Goal: Task Accomplishment & Management: Manage account settings

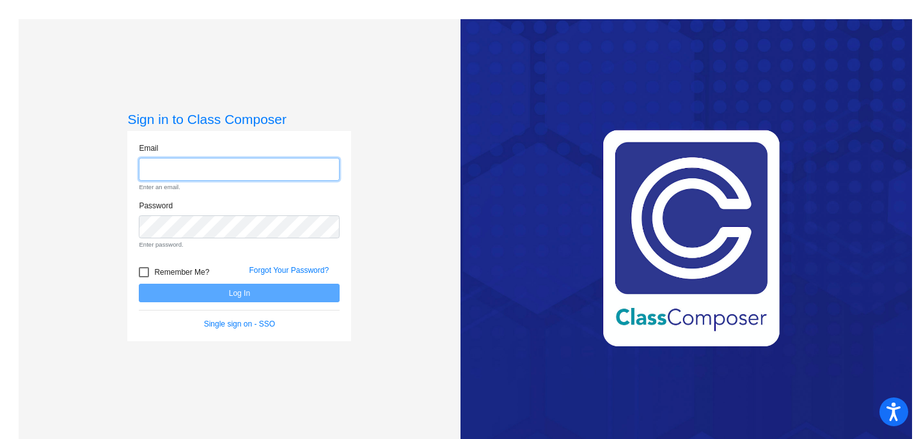
type input "[EMAIL_ADDRESS][PERSON_NAME][DOMAIN_NAME]"
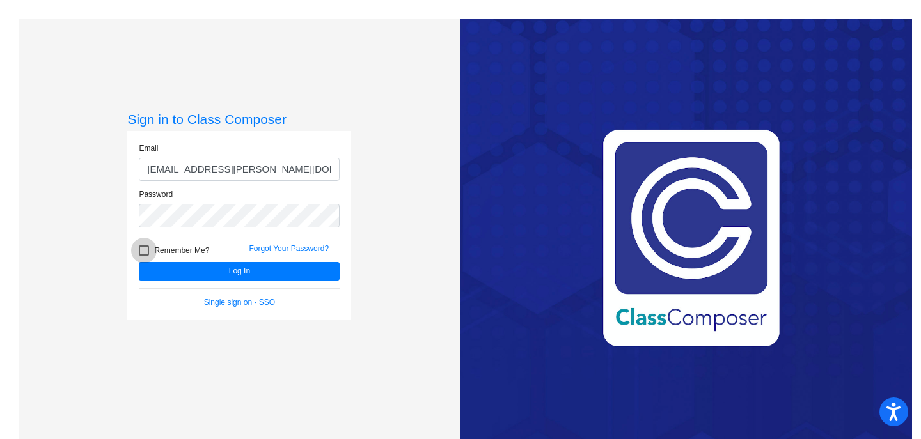
click at [143, 269] on form "Email [PERSON_NAME][EMAIL_ADDRESS][PERSON_NAME][DOMAIN_NAME] Password Remember …" at bounding box center [239, 226] width 201 height 166
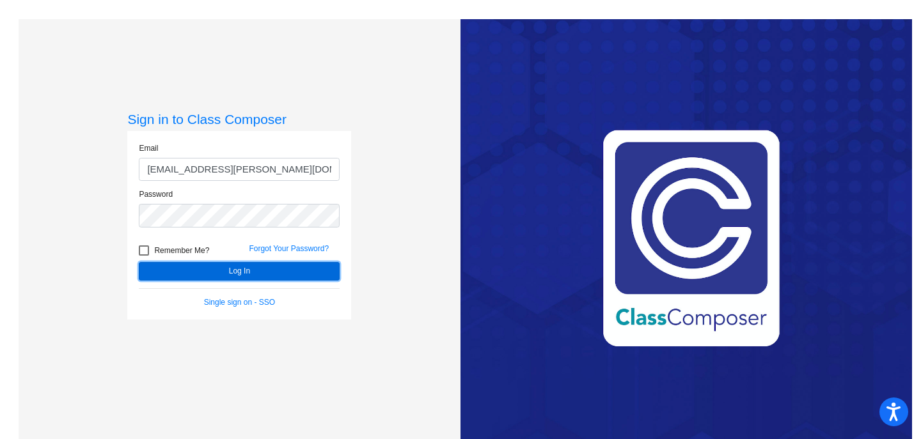
click at [201, 270] on button "Log In" at bounding box center [239, 271] width 201 height 19
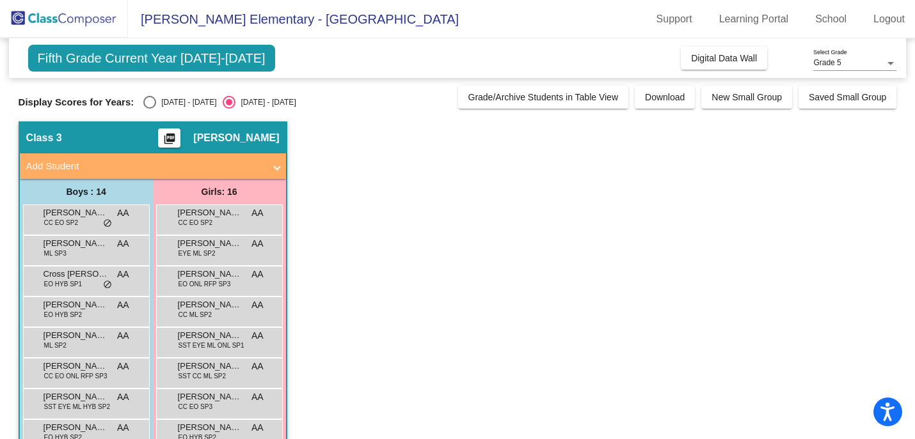
click at [302, 59] on div "Fifth Grade Current Year [DATE]-[DATE] Add, Move, or Retain Students Off On Inc…" at bounding box center [457, 58] width 897 height 40
click at [153, 98] on div "Select an option" at bounding box center [149, 102] width 13 height 13
click at [150, 109] on input "[DATE] - [DATE]" at bounding box center [149, 109] width 1 height 1
radio input "true"
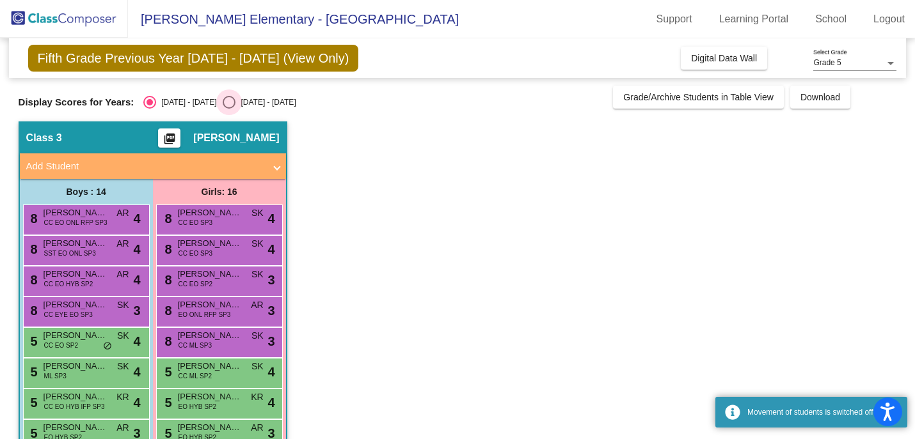
click at [223, 107] on div "Select an option" at bounding box center [229, 102] width 13 height 13
click at [228, 109] on input "[DATE] - [DATE]" at bounding box center [228, 109] width 1 height 1
radio input "true"
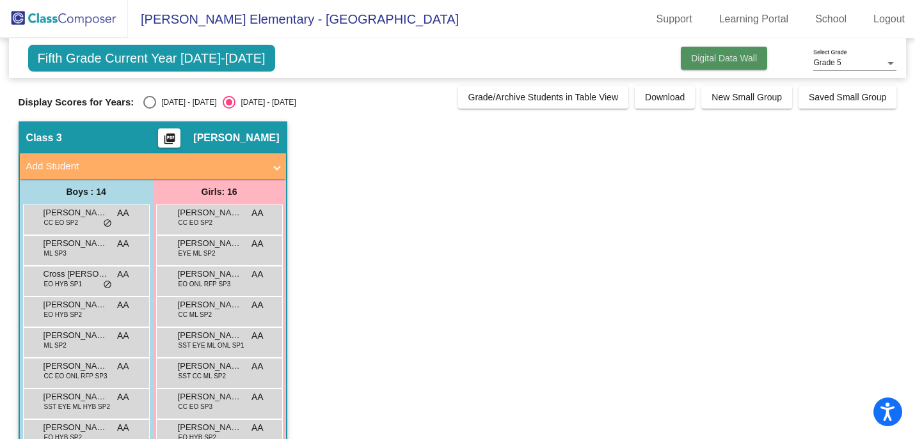
click at [712, 65] on button "Digital Data Wall" at bounding box center [724, 58] width 86 height 23
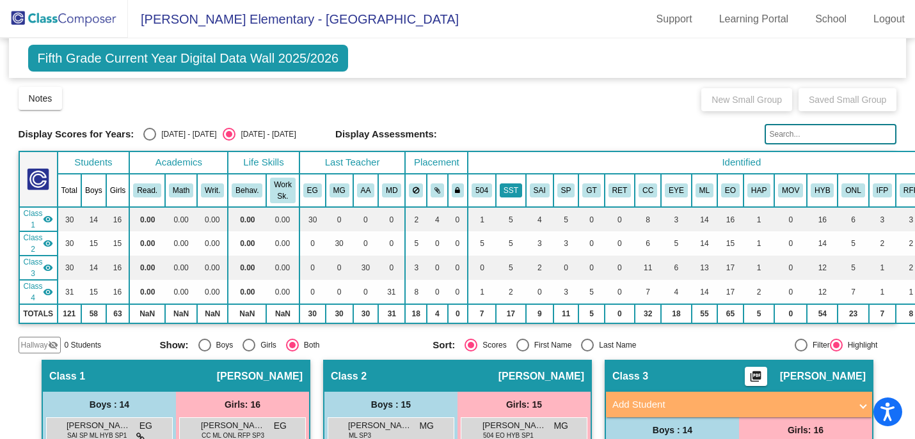
click at [512, 191] on button "SST" at bounding box center [511, 191] width 22 height 14
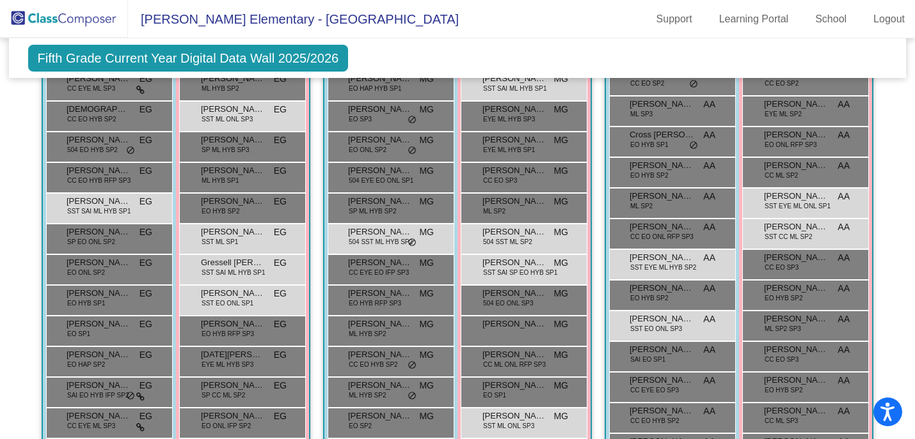
scroll to position [377, 0]
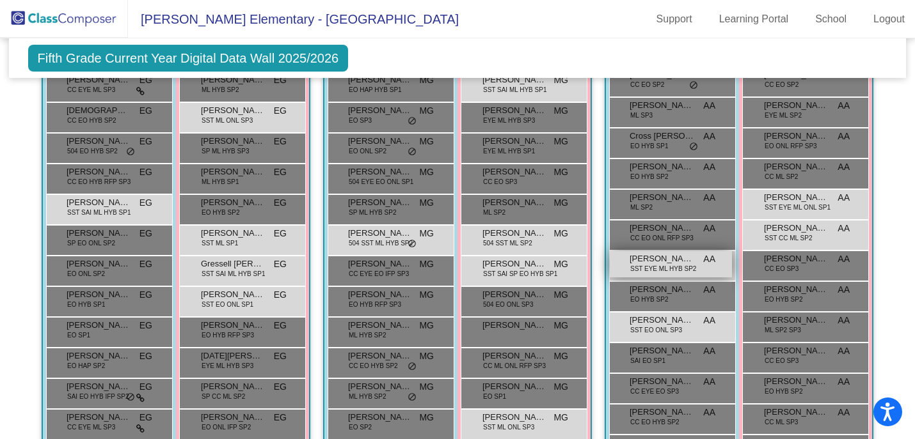
click at [649, 264] on span "SST EYE ML HYB SP2" at bounding box center [663, 269] width 66 height 10
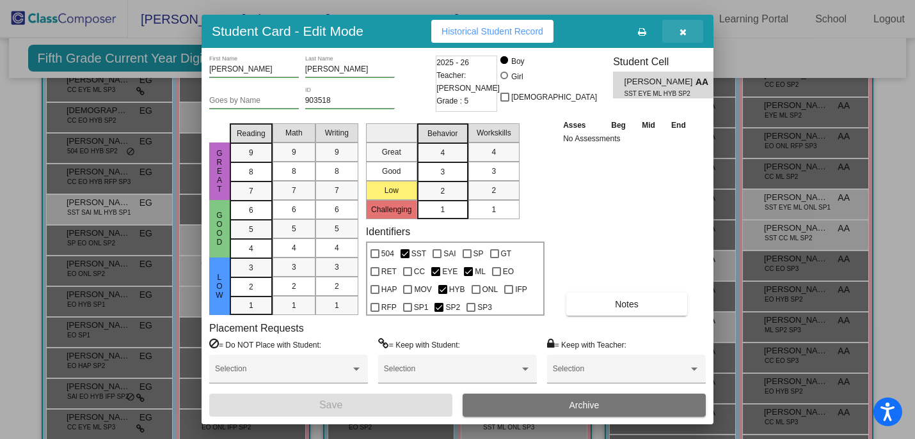
click at [684, 35] on icon "button" at bounding box center [682, 32] width 7 height 9
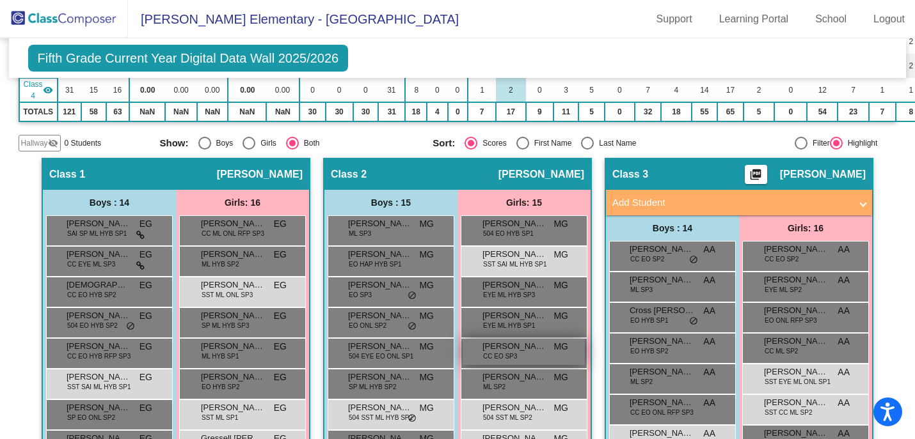
scroll to position [0, 0]
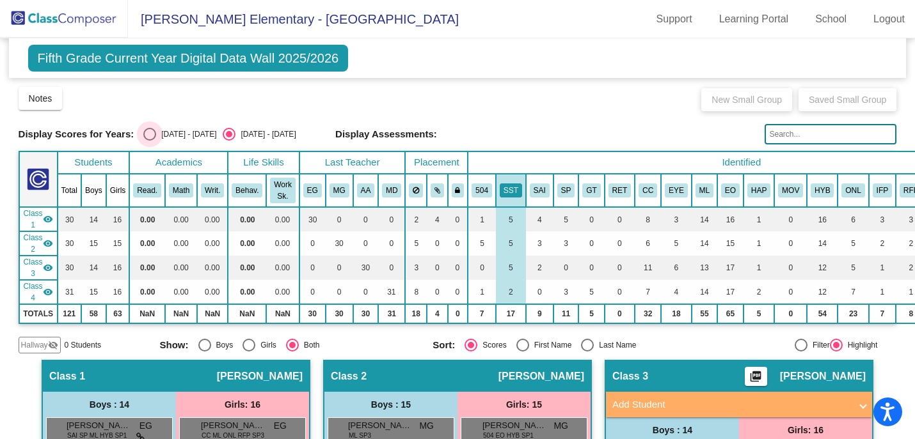
click at [153, 134] on div "Select an option" at bounding box center [149, 134] width 13 height 13
click at [150, 141] on input "[DATE] - [DATE]" at bounding box center [149, 141] width 1 height 1
radio input "true"
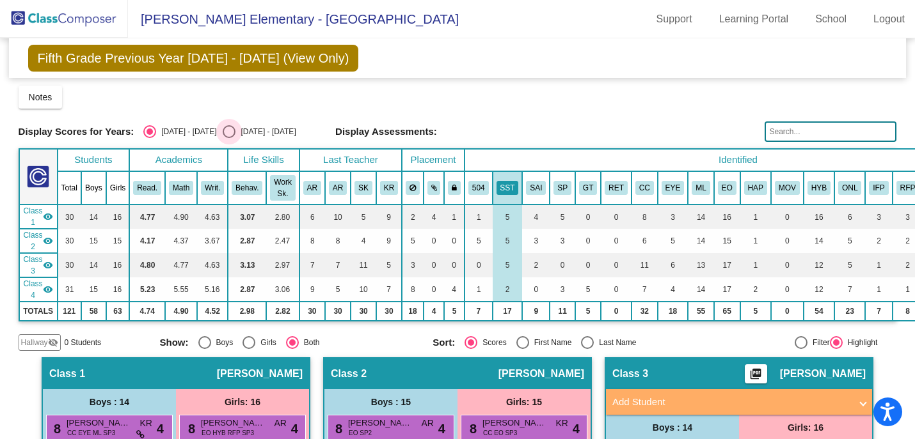
click at [223, 133] on div "Select an option" at bounding box center [229, 131] width 13 height 13
click at [228, 138] on input "[DATE] - [DATE]" at bounding box center [228, 138] width 1 height 1
radio input "true"
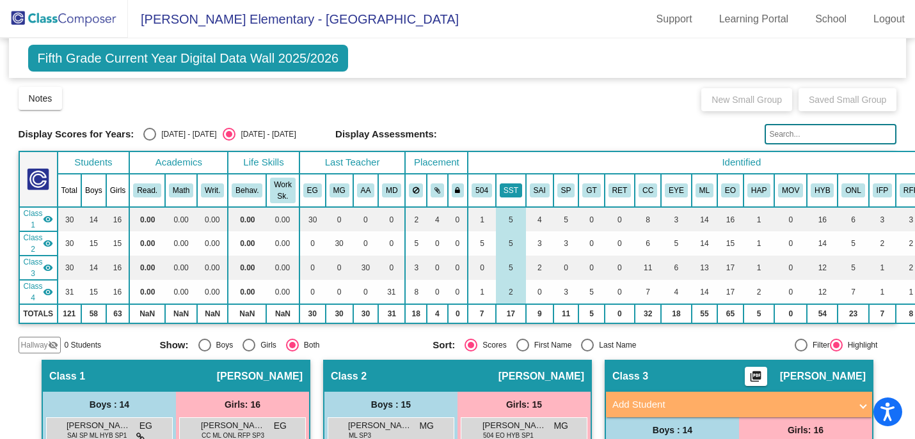
click at [504, 184] on button "SST" at bounding box center [511, 191] width 22 height 14
click at [507, 192] on button "SST" at bounding box center [511, 191] width 22 height 14
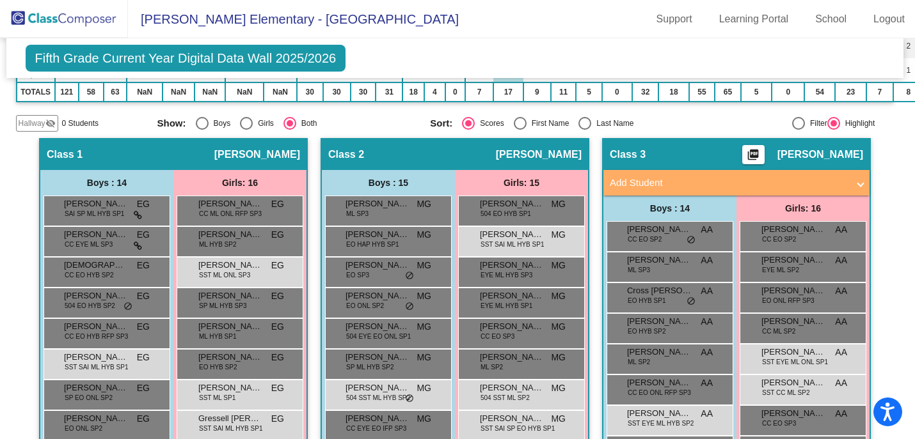
scroll to position [0, 3]
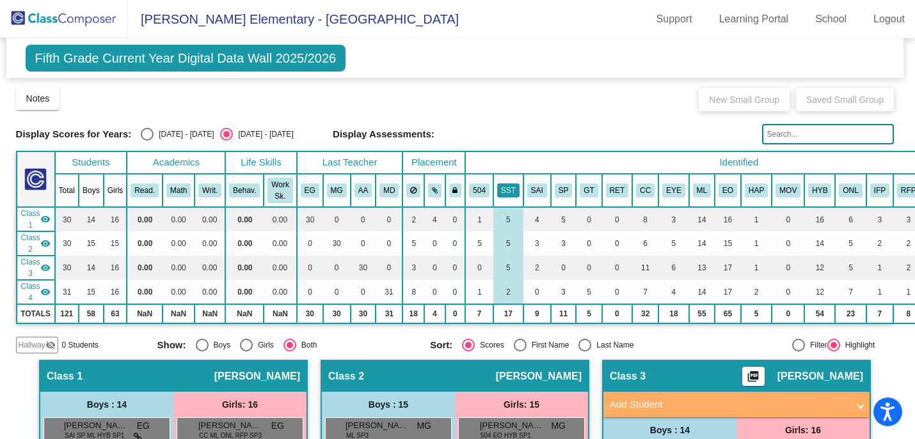
click at [513, 188] on button "SST" at bounding box center [508, 191] width 22 height 14
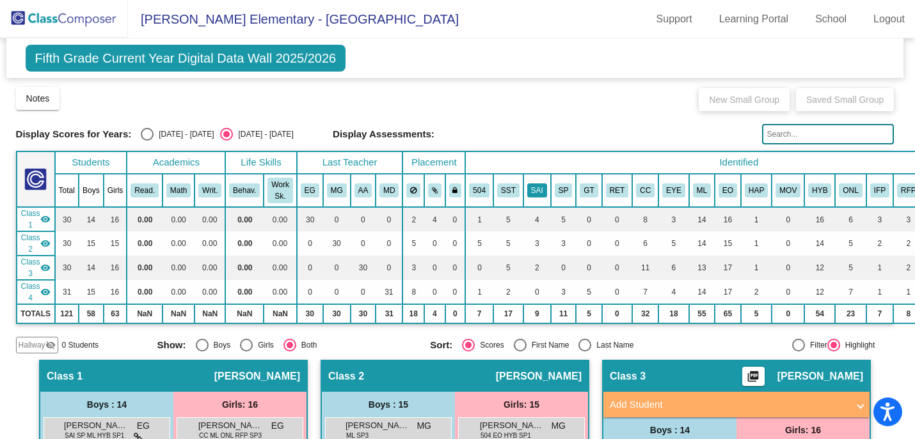
click at [538, 189] on button "SAI" at bounding box center [537, 191] width 20 height 14
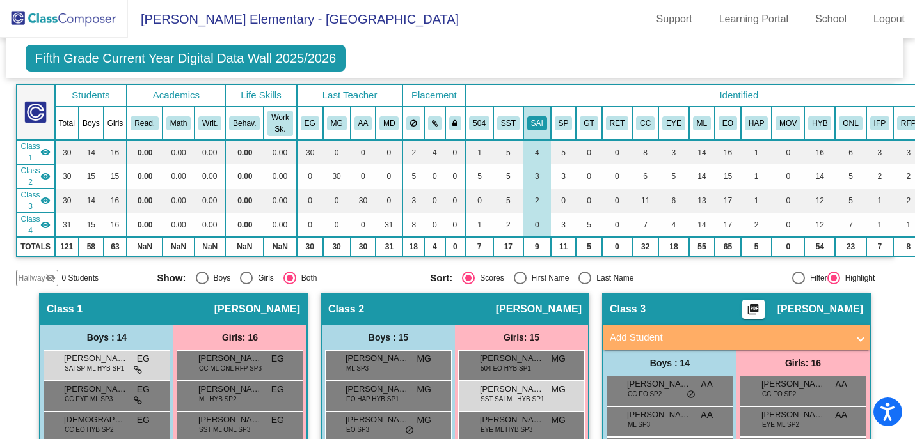
scroll to position [65, 3]
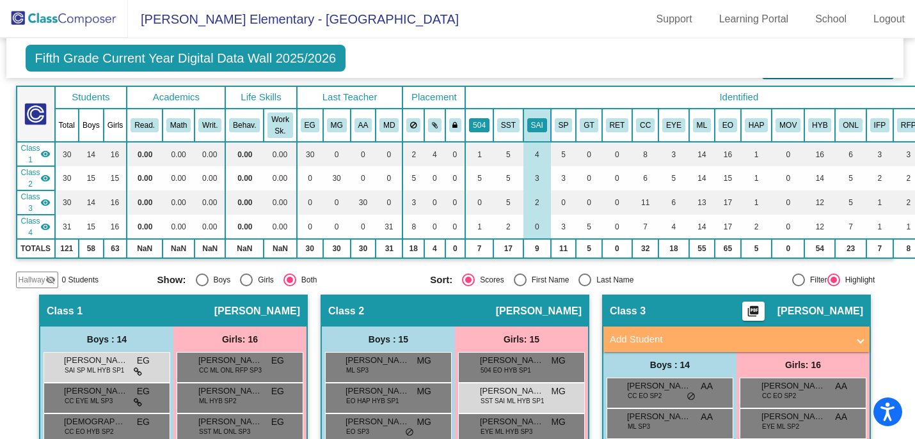
click at [484, 120] on button "504" at bounding box center [479, 125] width 20 height 14
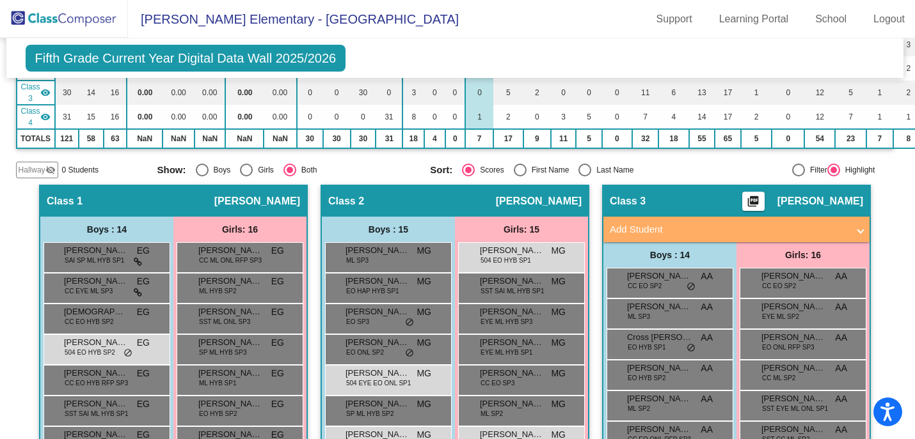
scroll to position [52, 3]
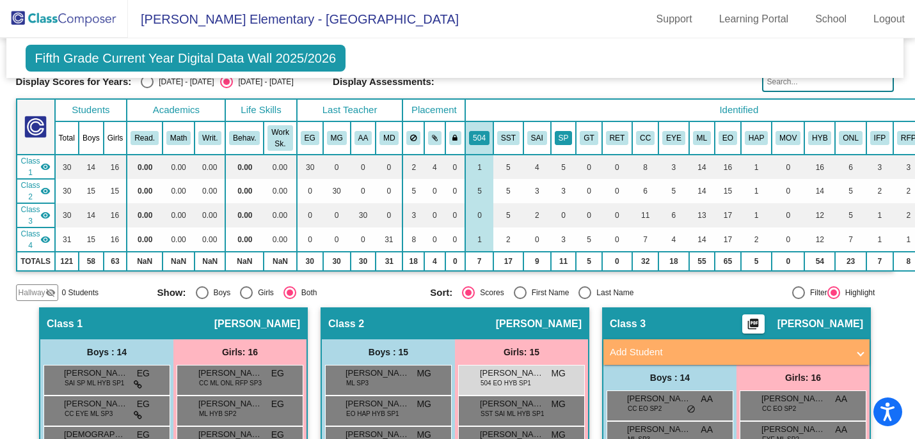
click at [562, 135] on button "SP" at bounding box center [564, 138] width 18 height 14
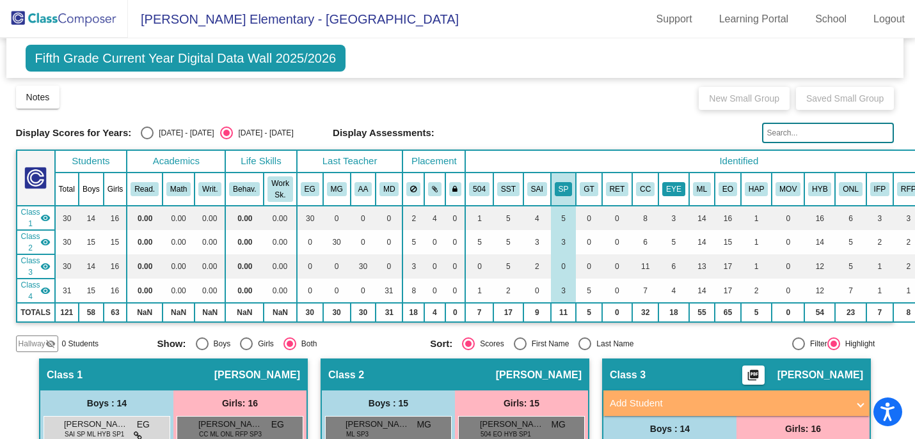
scroll to position [0, 3]
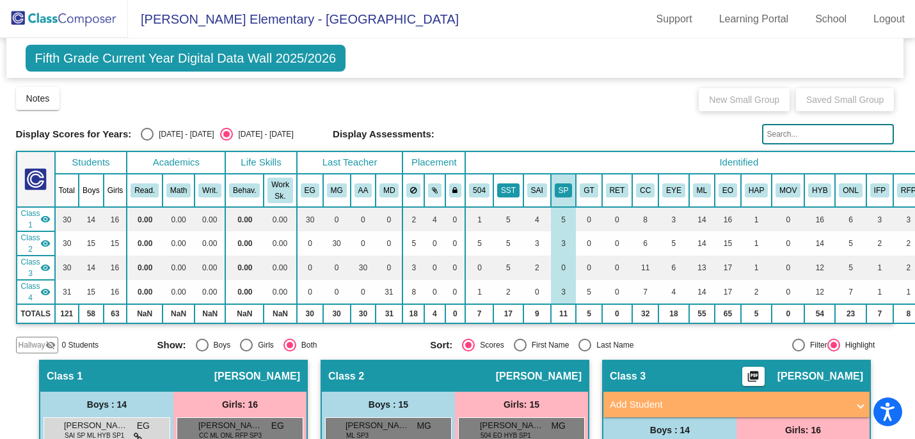
click at [507, 194] on button "SST" at bounding box center [508, 191] width 22 height 14
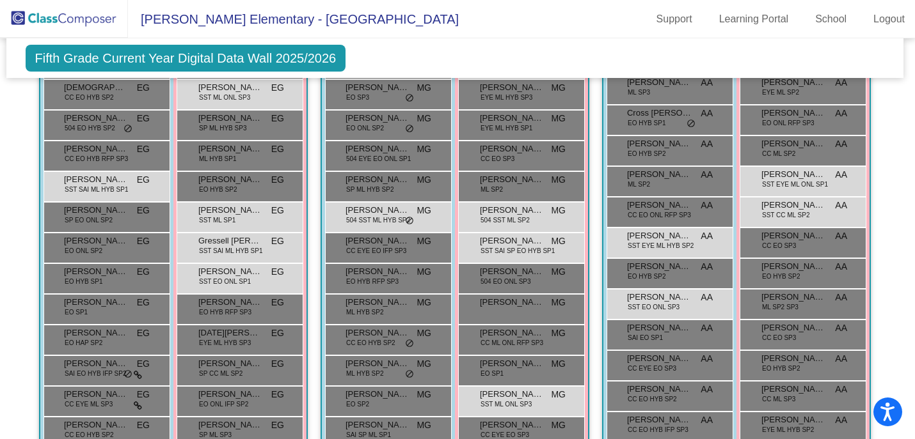
scroll to position [394, 3]
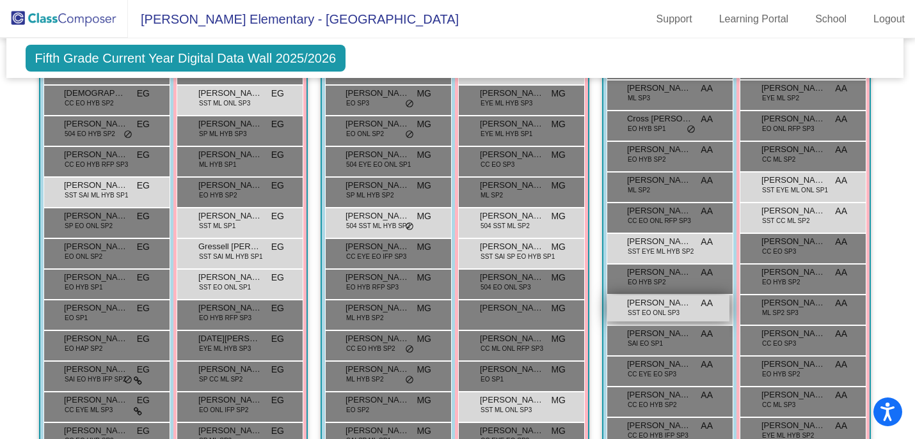
click at [638, 308] on span "SST EO ONL SP3" at bounding box center [653, 313] width 52 height 10
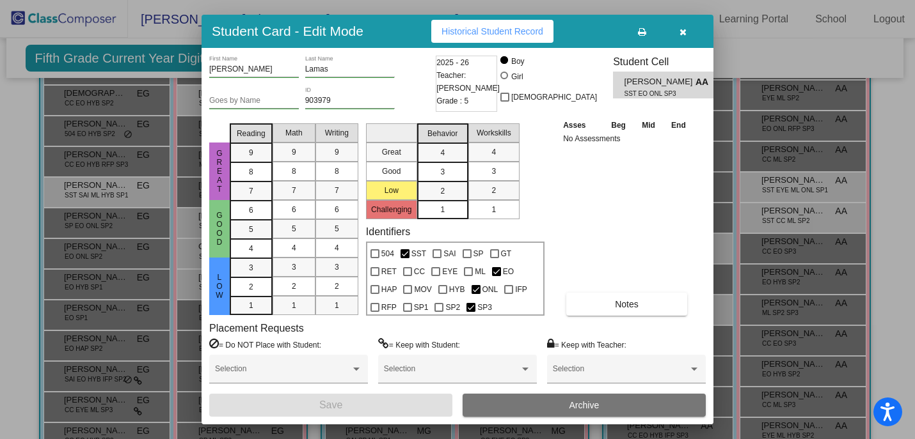
click at [509, 26] on span "Historical Student Record" at bounding box center [492, 31] width 102 height 10
click at [682, 29] on icon "button" at bounding box center [682, 32] width 7 height 9
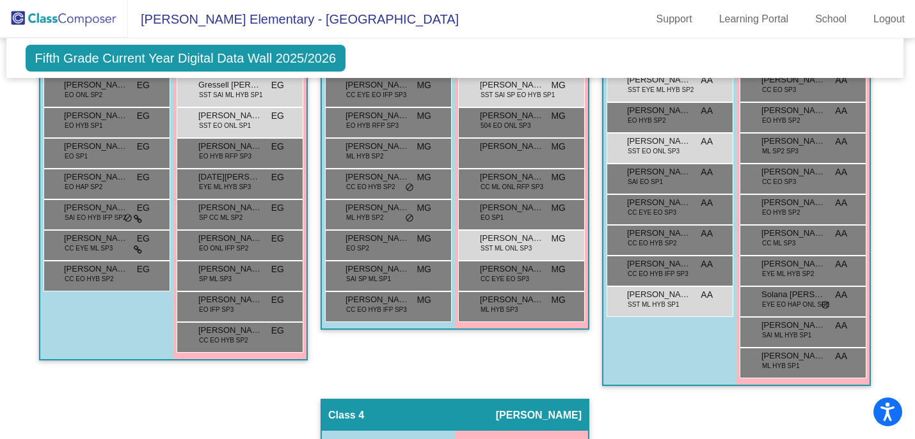
scroll to position [554, 3]
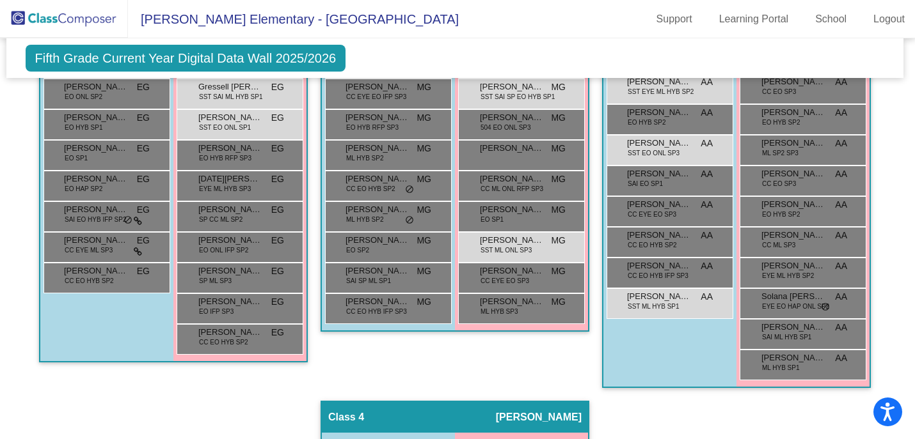
click at [590, 224] on div "Hallway - Hallway Class picture_as_pdf Add Student First Name Last Name Student…" at bounding box center [455, 388] width 878 height 1164
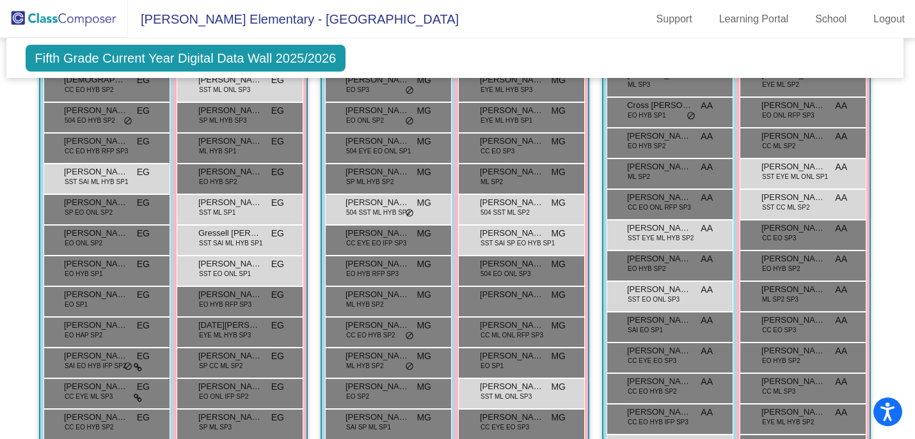
scroll to position [362, 3]
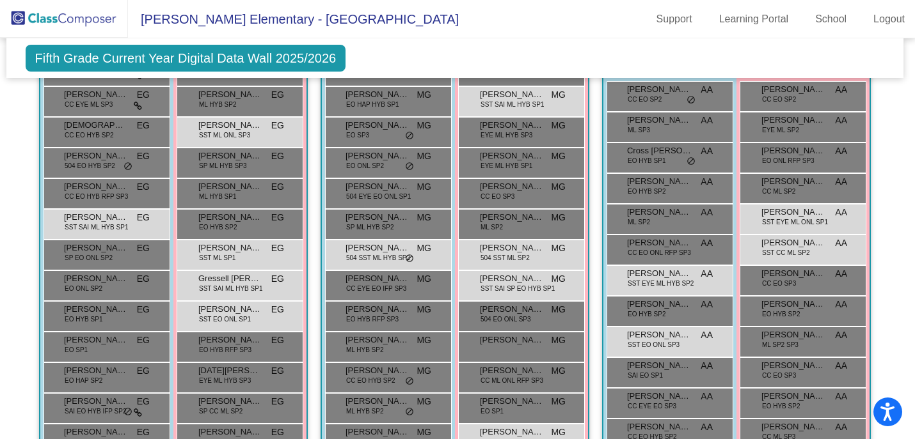
click at [471, 61] on div "Fifth Grade Current Year Digital Data Wall 2025/2026 Add, Move, or Retain Stude…" at bounding box center [454, 58] width 897 height 40
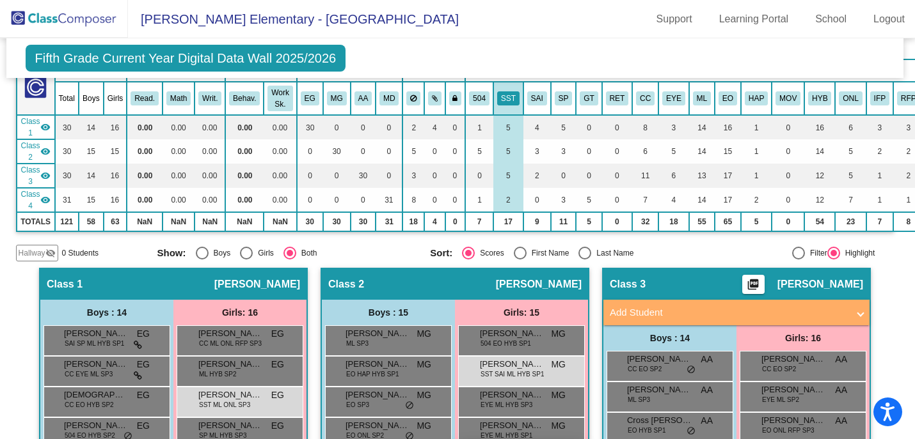
scroll to position [68, 3]
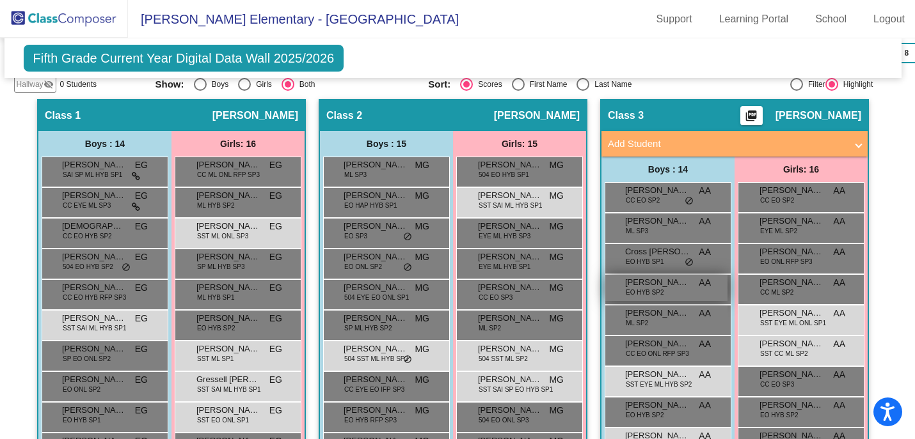
scroll to position [0, 4]
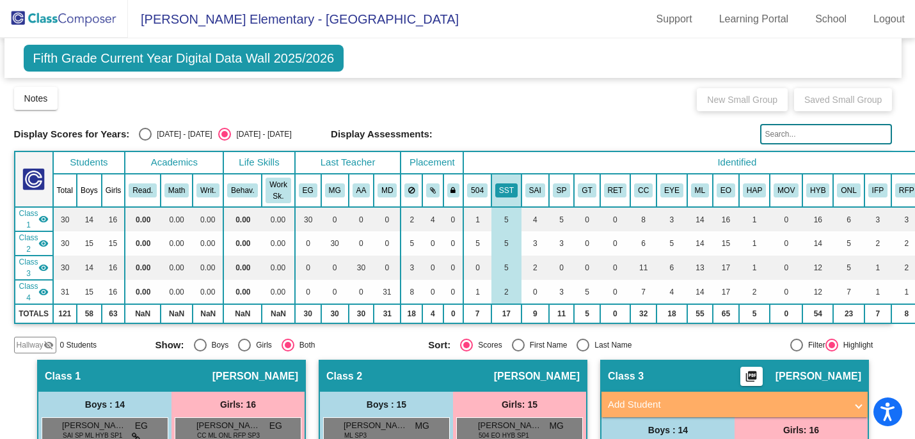
click at [98, 19] on img at bounding box center [64, 19] width 128 height 38
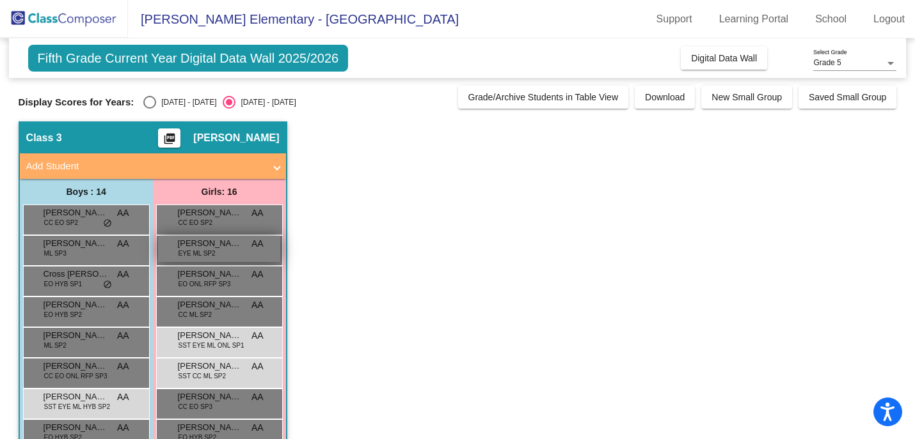
click at [182, 246] on span "[PERSON_NAME]" at bounding box center [210, 243] width 64 height 13
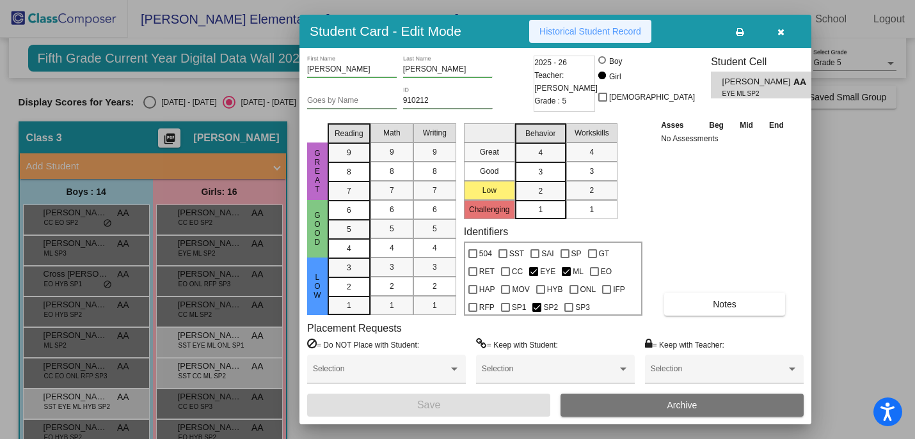
click at [547, 37] on button "Historical Student Record" at bounding box center [590, 31] width 122 height 23
click at [780, 36] on icon "button" at bounding box center [780, 32] width 7 height 9
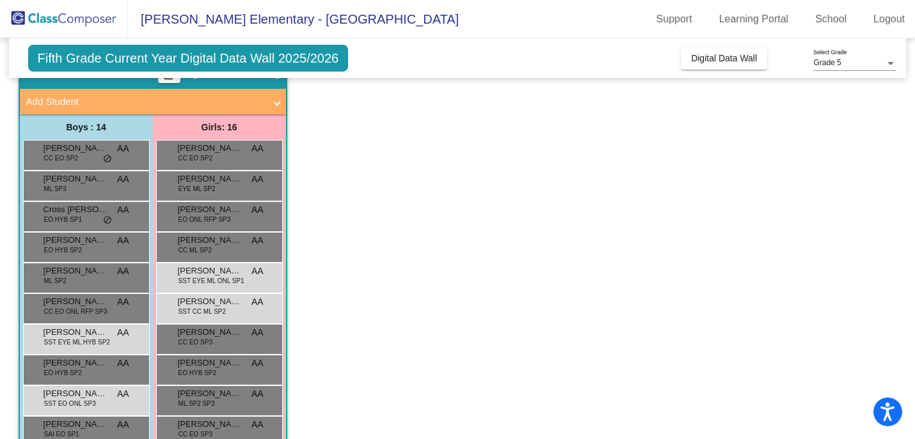
scroll to position [277, 0]
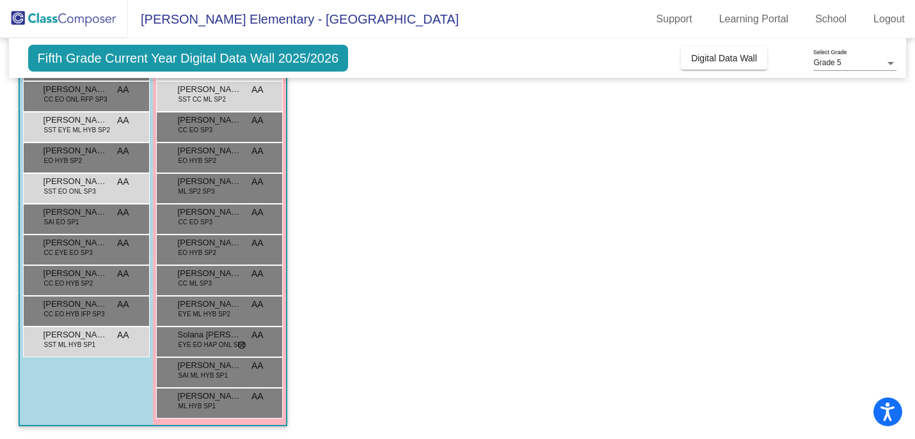
click at [327, 274] on app-classroom "Class 3 picture_as_pdf [PERSON_NAME] Add Student First Name Last Name Student I…" at bounding box center [458, 142] width 878 height 595
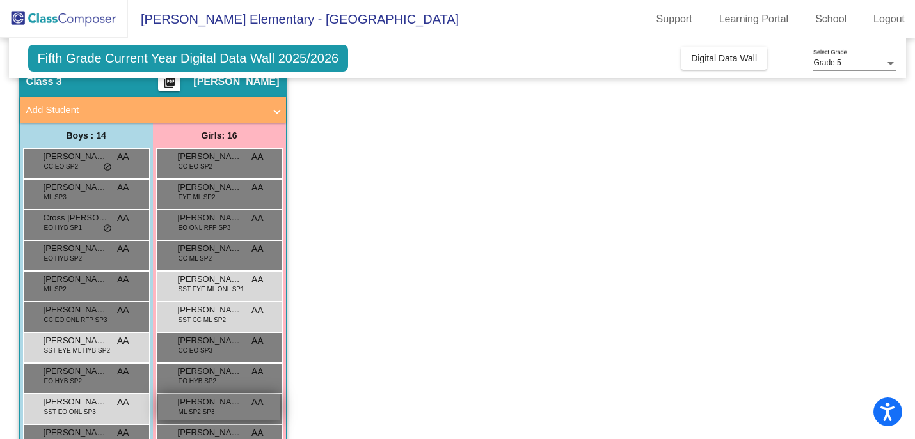
scroll to position [45, 0]
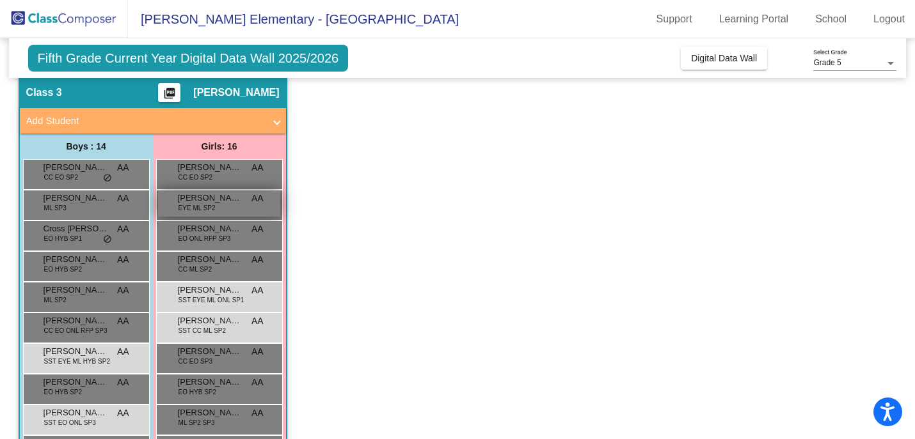
click at [193, 207] on span "EYE ML SP2" at bounding box center [196, 208] width 37 height 10
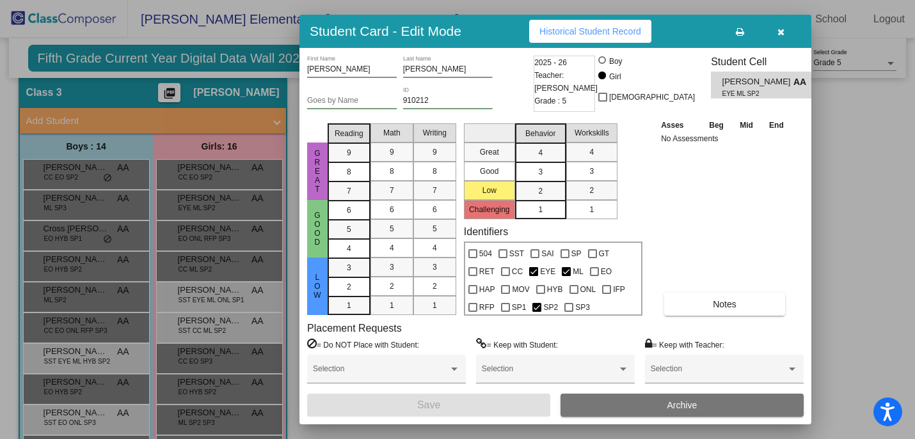
scroll to position [0, 0]
click at [781, 31] on icon "button" at bounding box center [780, 32] width 7 height 9
